Goal: Transaction & Acquisition: Purchase product/service

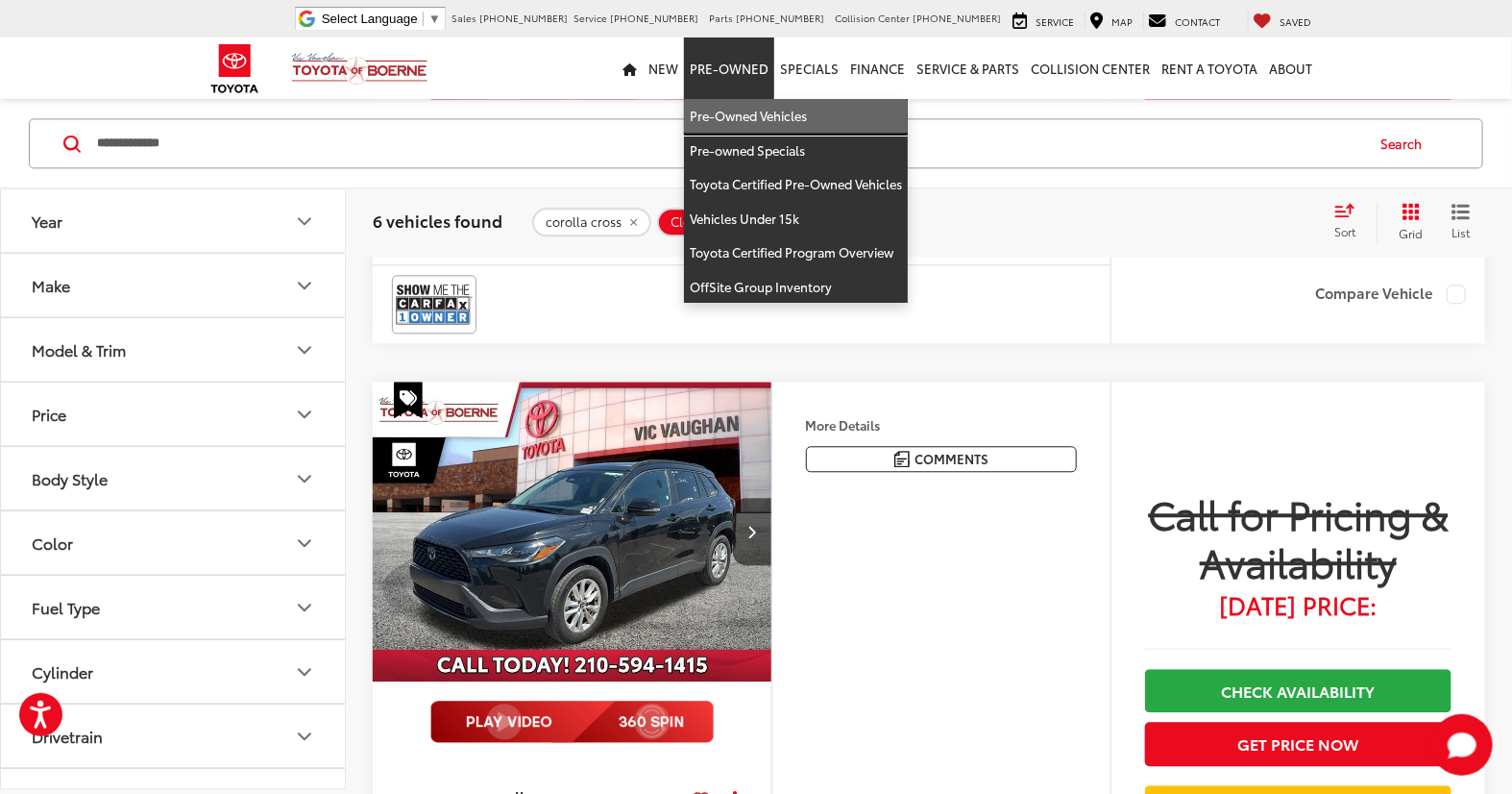
click at [738, 116] on link "Pre-Owned Vehicles" at bounding box center [796, 116] width 224 height 35
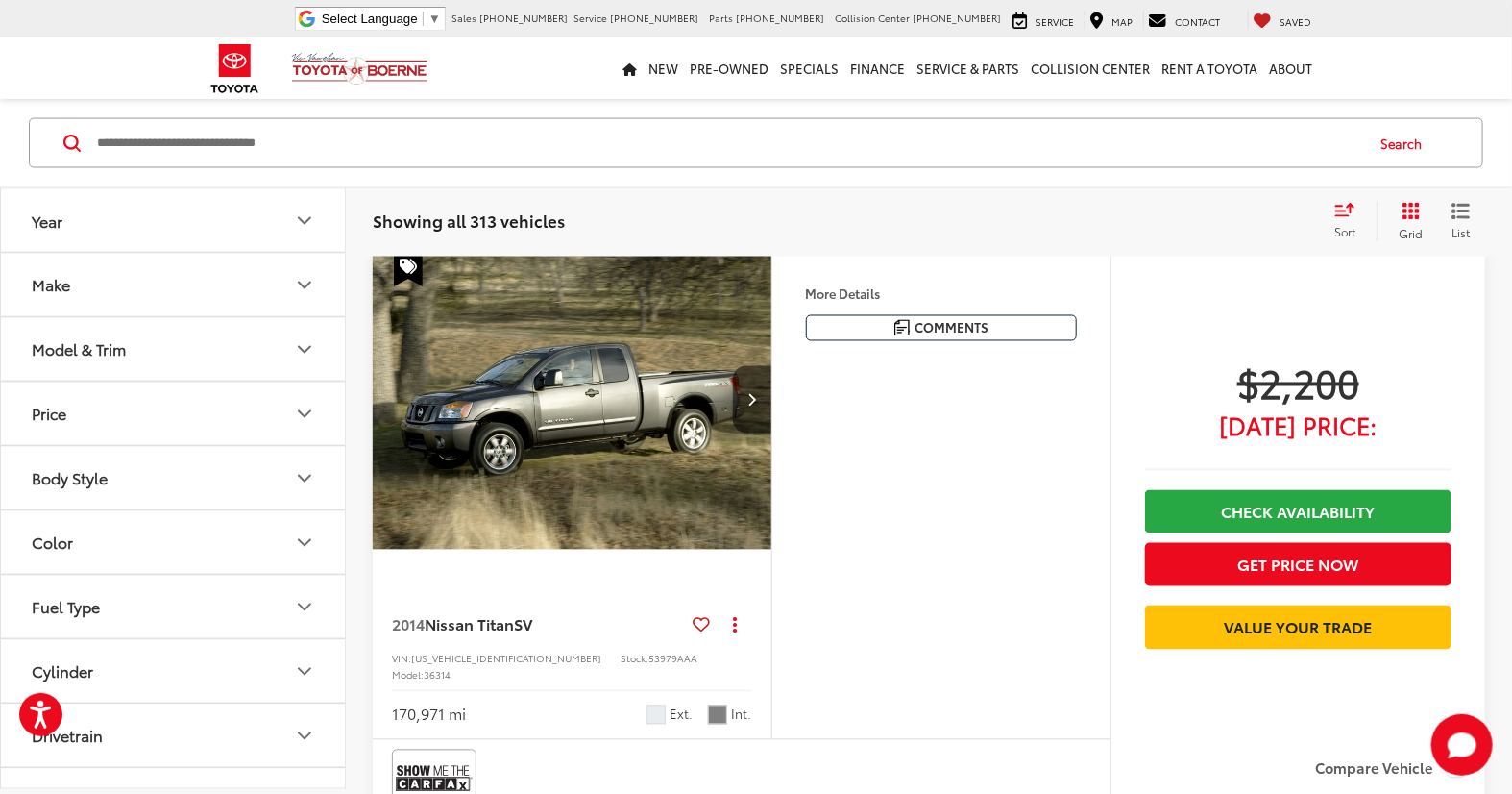
scroll to position [1281, 0]
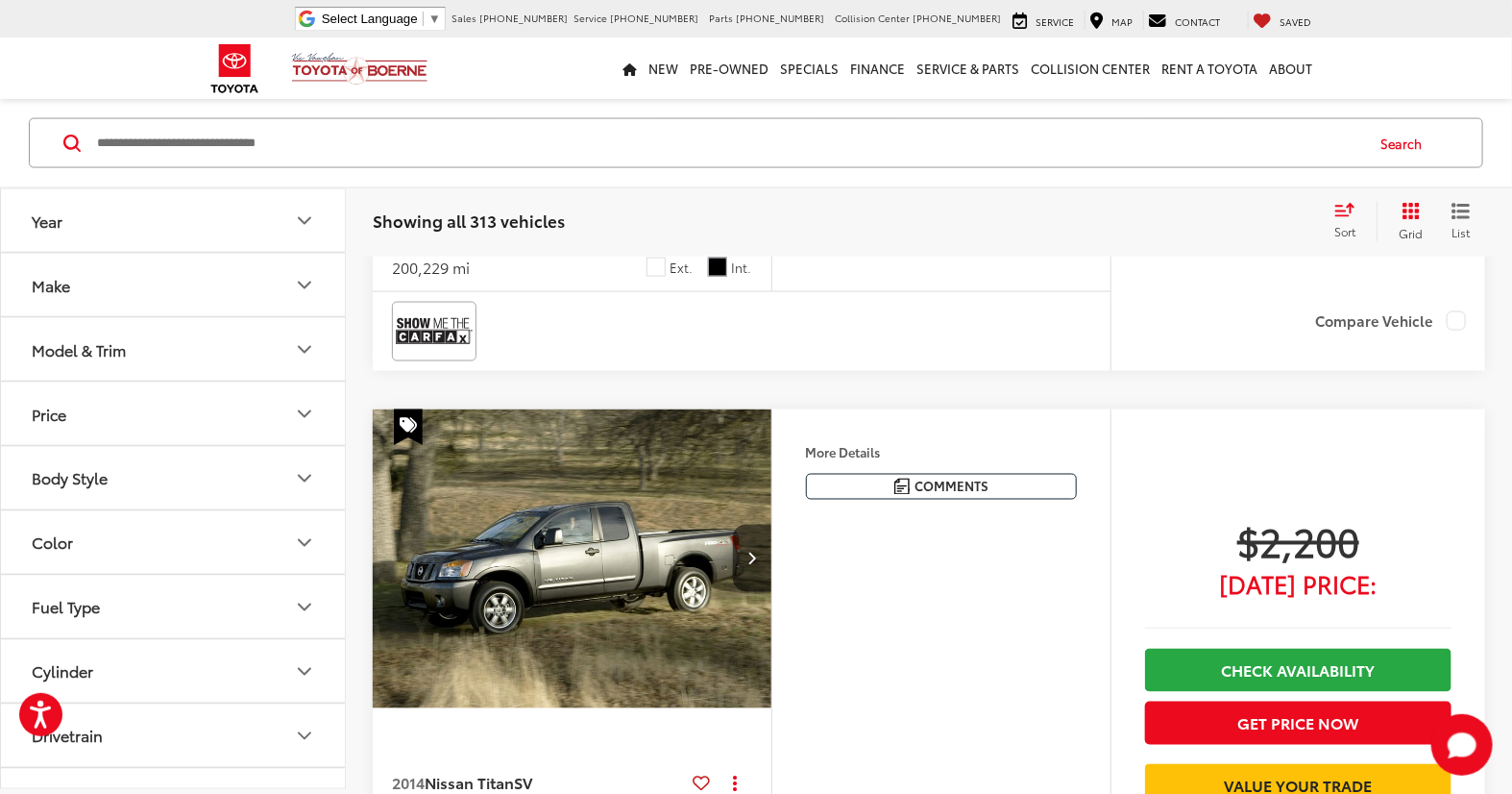
click at [165, 169] on div "Search" at bounding box center [756, 143] width 1454 height 50
click at [170, 145] on input "Search by Make, Model, or Keyword" at bounding box center [729, 143] width 1267 height 47
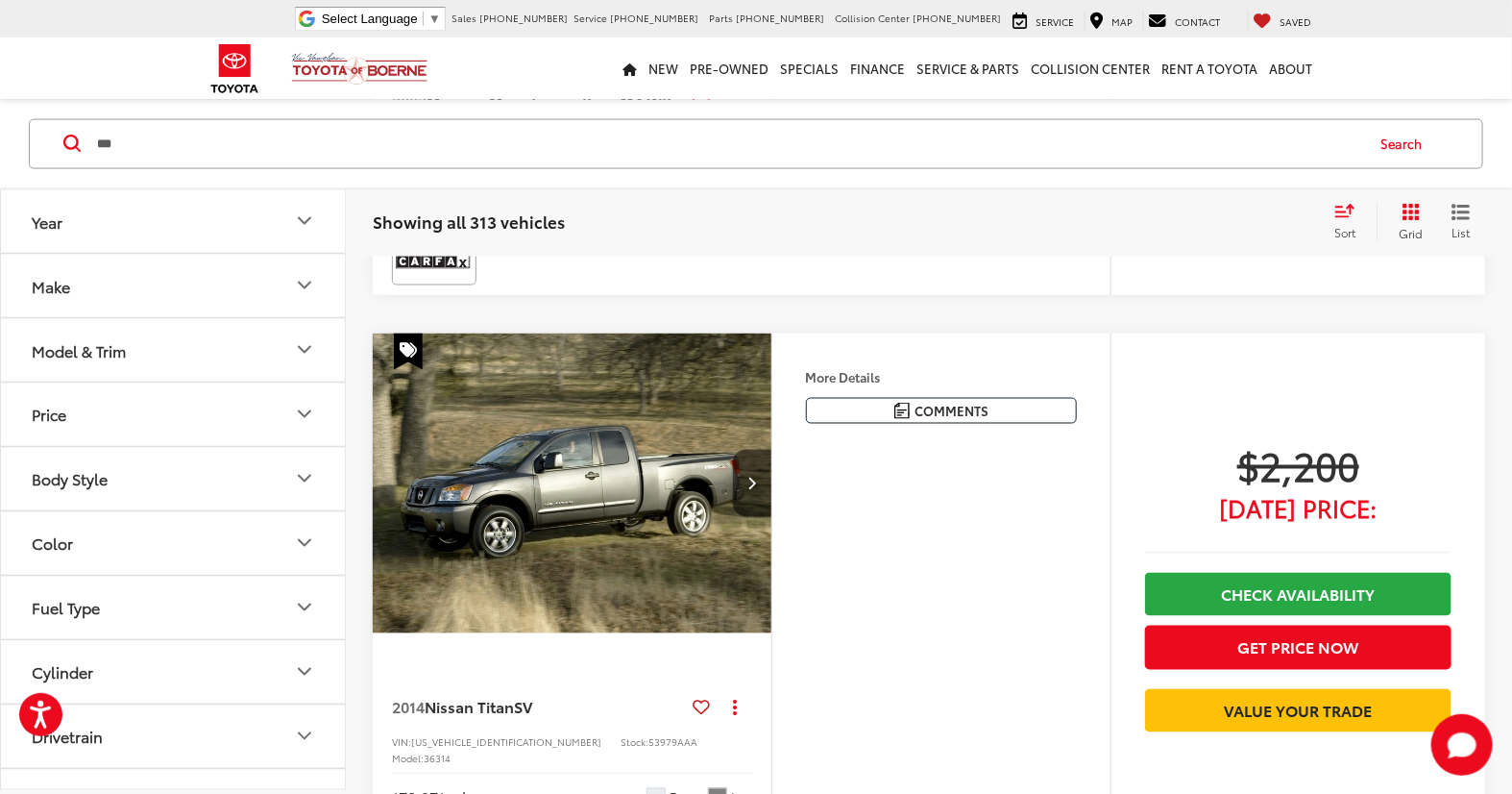
scroll to position [1204, 0]
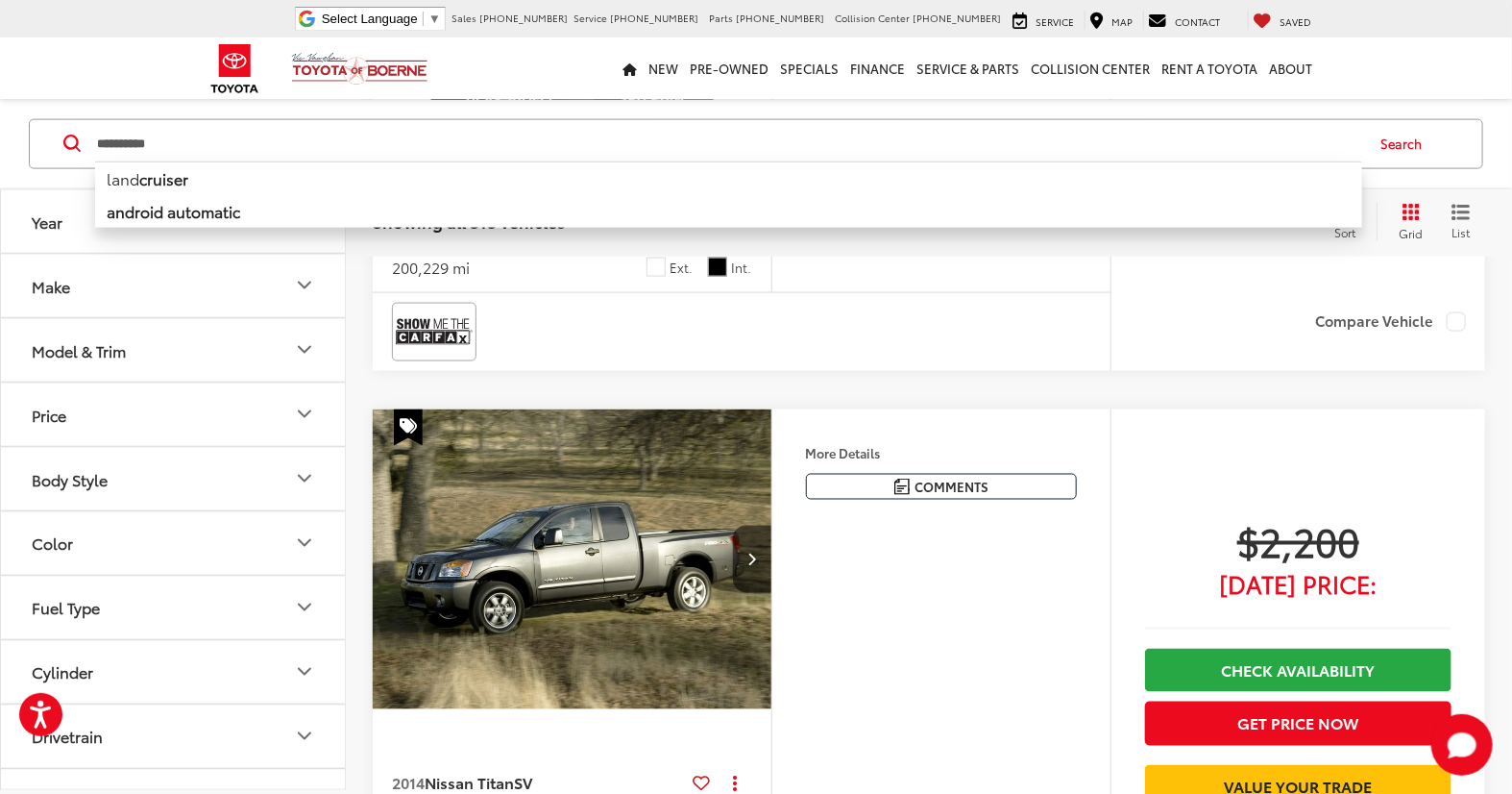
type input "**********"
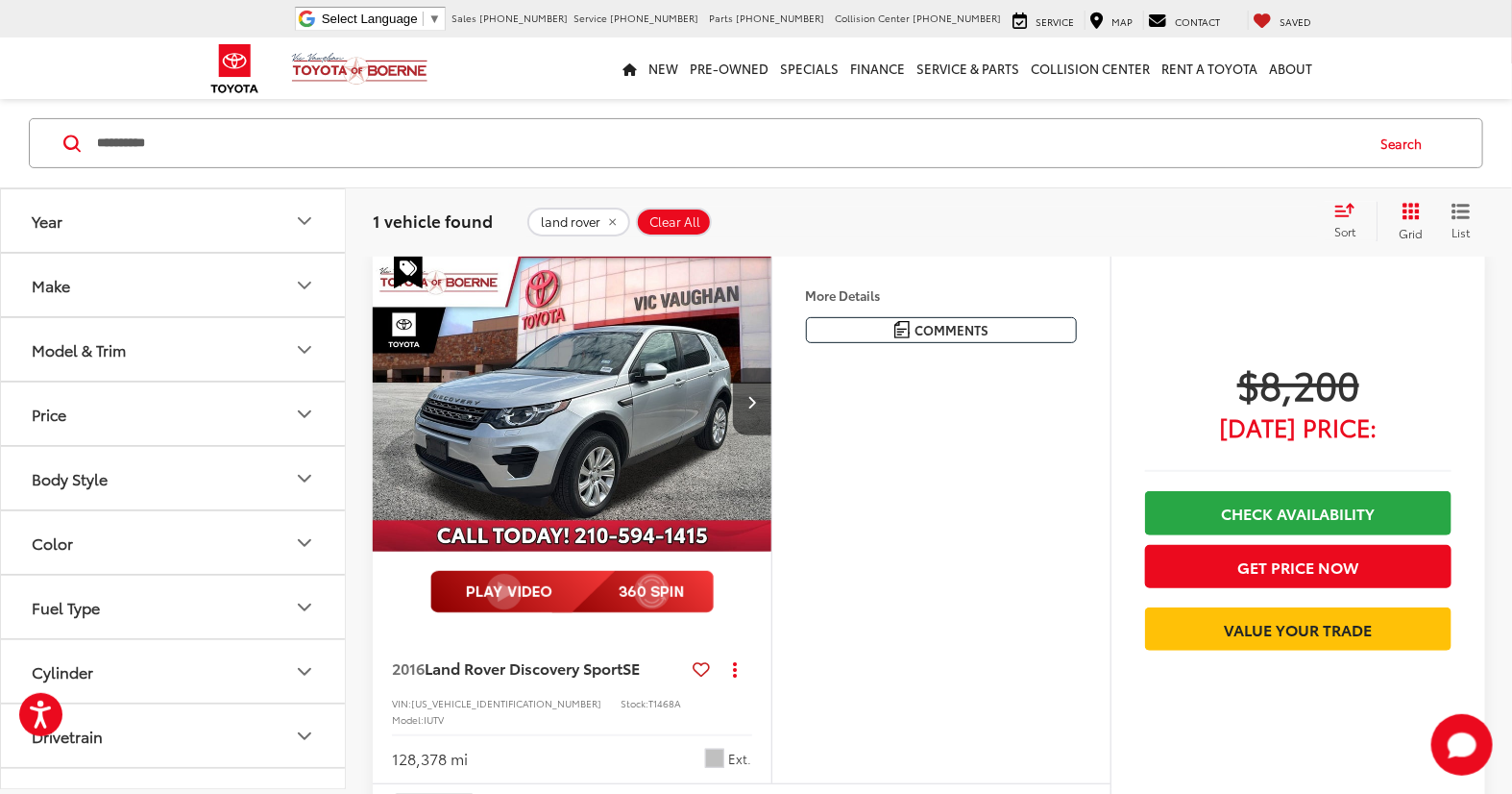
scroll to position [390, 0]
